Goal: Information Seeking & Learning: Learn about a topic

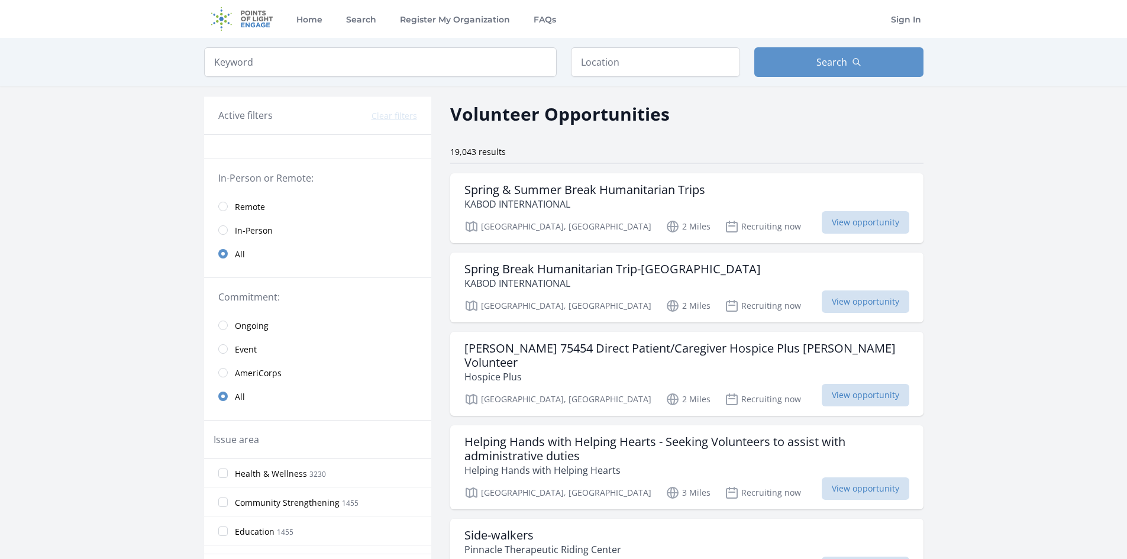
click at [261, 208] on span "Remote" at bounding box center [250, 207] width 30 height 12
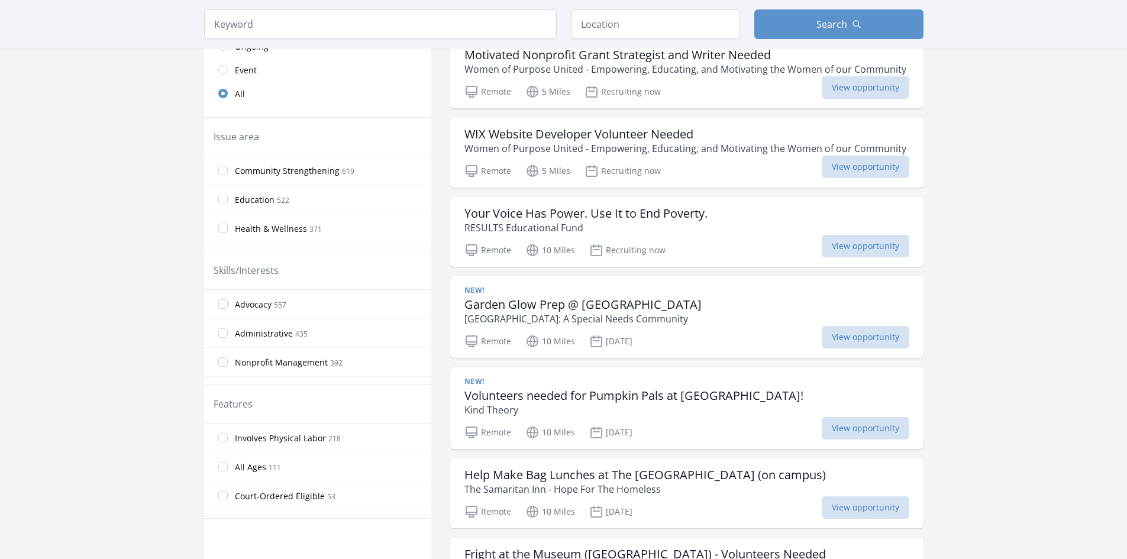
scroll to position [296, 0]
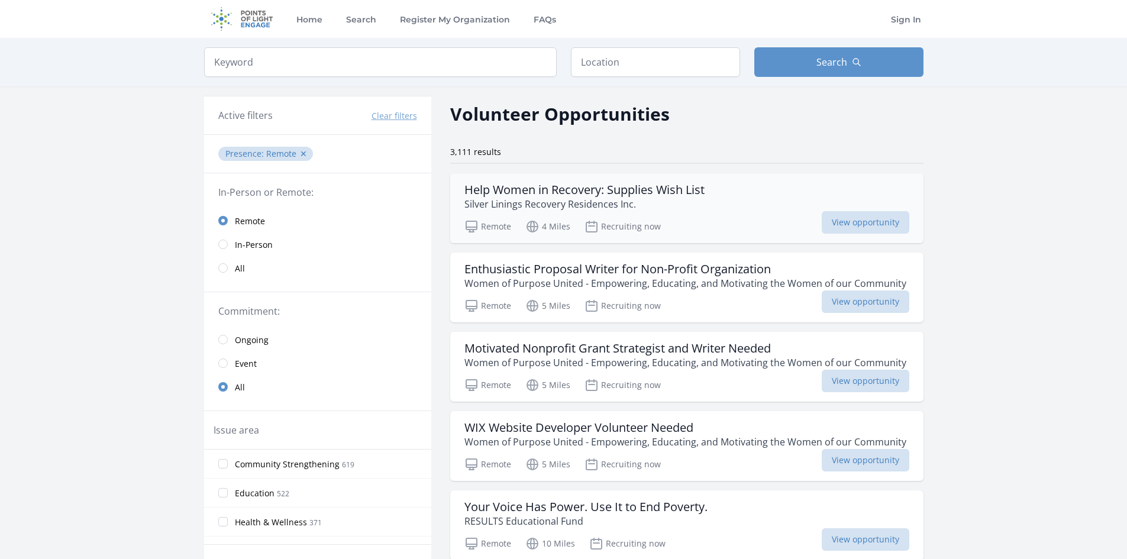
click at [859, 211] on div "Help Women in Recovery: Supplies Wish List Silver Linings Recovery Residences I…" at bounding box center [687, 197] width 445 height 28
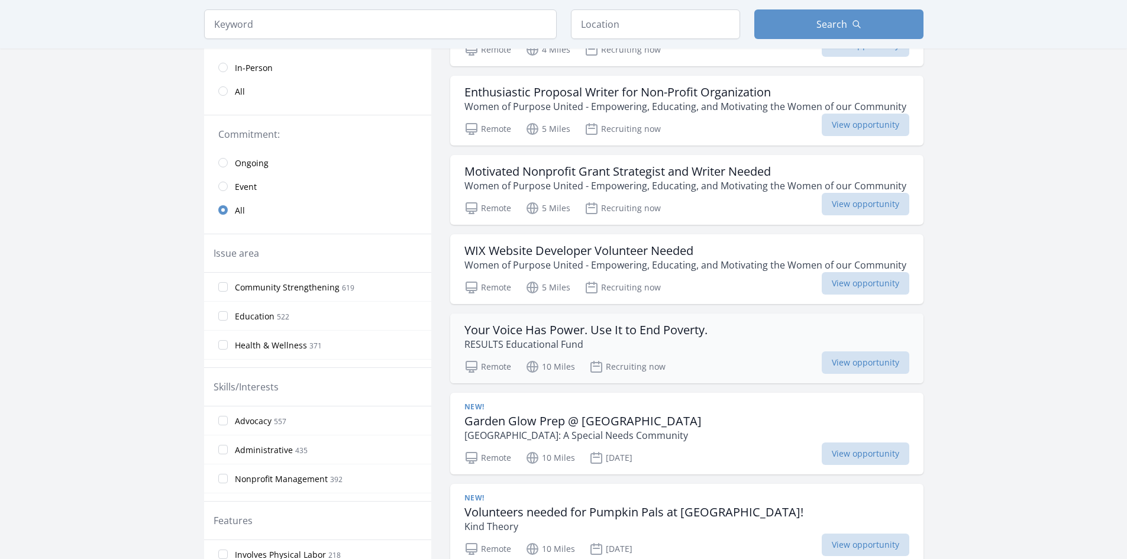
scroll to position [178, 0]
click at [895, 357] on span "View opportunity" at bounding box center [866, 362] width 88 height 22
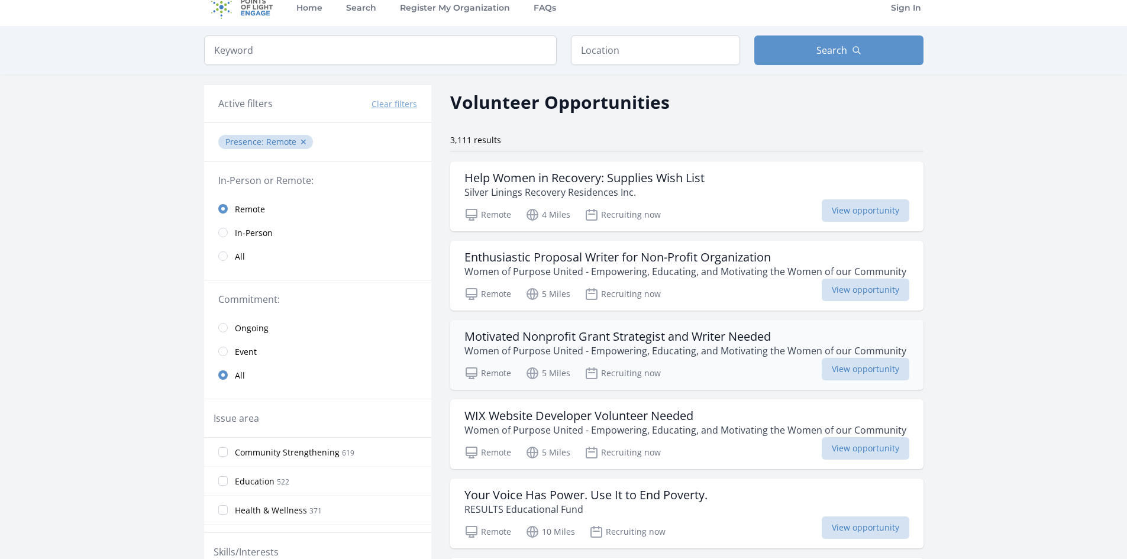
scroll to position [0, 0]
